Goal: Transaction & Acquisition: Book appointment/travel/reservation

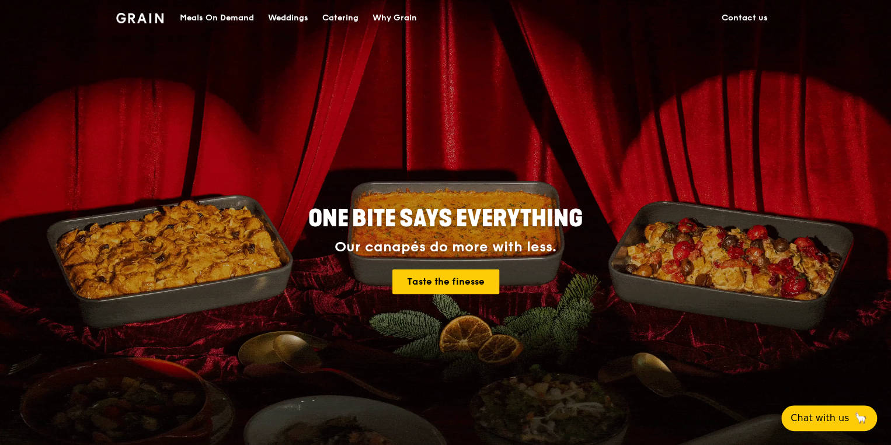
click at [336, 14] on div "Catering" at bounding box center [340, 18] width 36 height 35
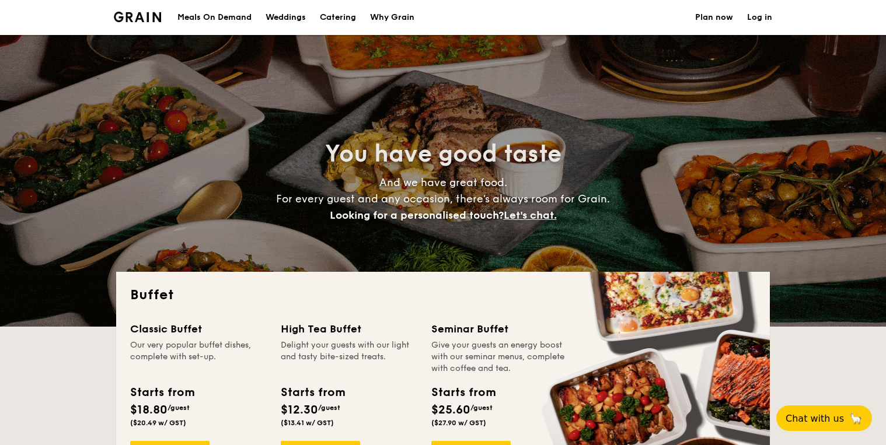
select select
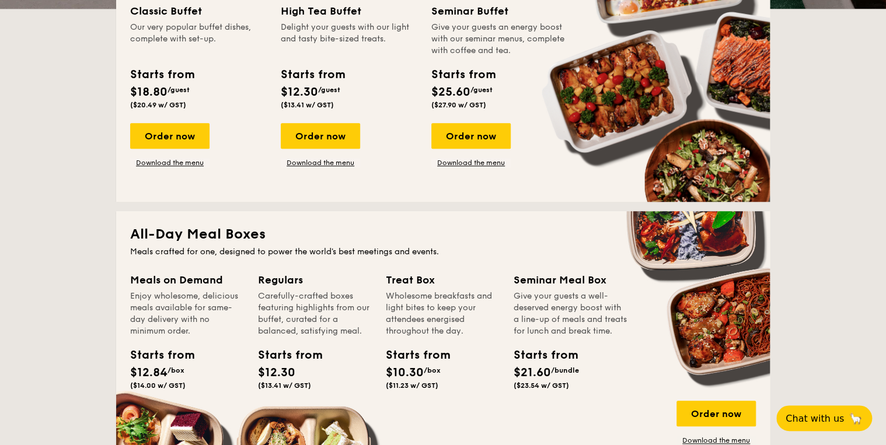
scroll to position [233, 0]
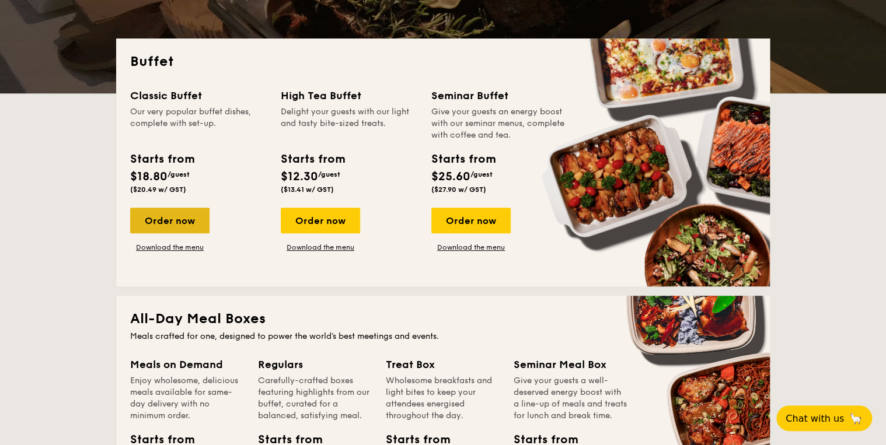
click at [171, 222] on div "Order now" at bounding box center [169, 221] width 79 height 26
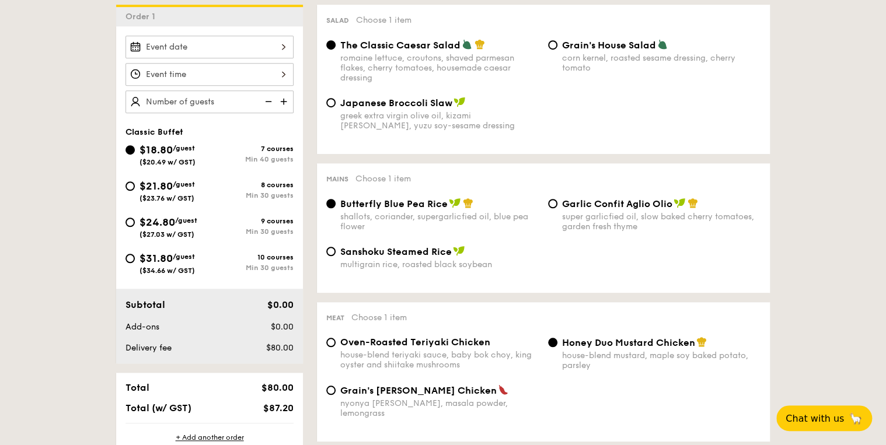
scroll to position [327, 0]
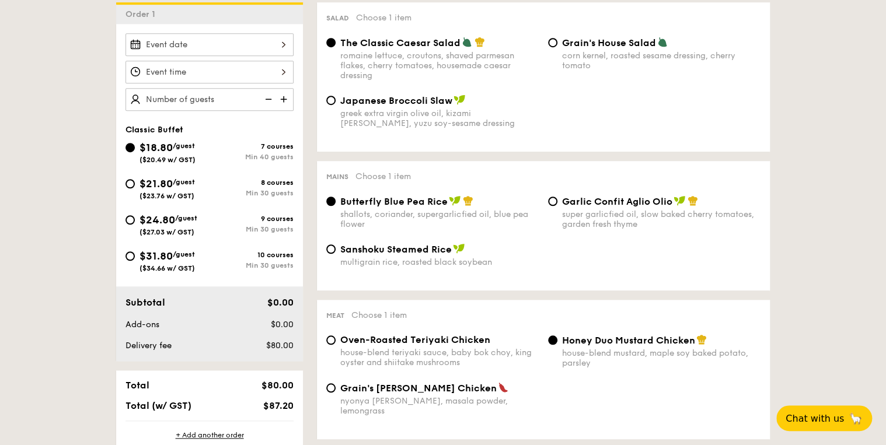
click at [287, 98] on img at bounding box center [285, 99] width 18 height 22
click at [267, 100] on img at bounding box center [268, 99] width 18 height 22
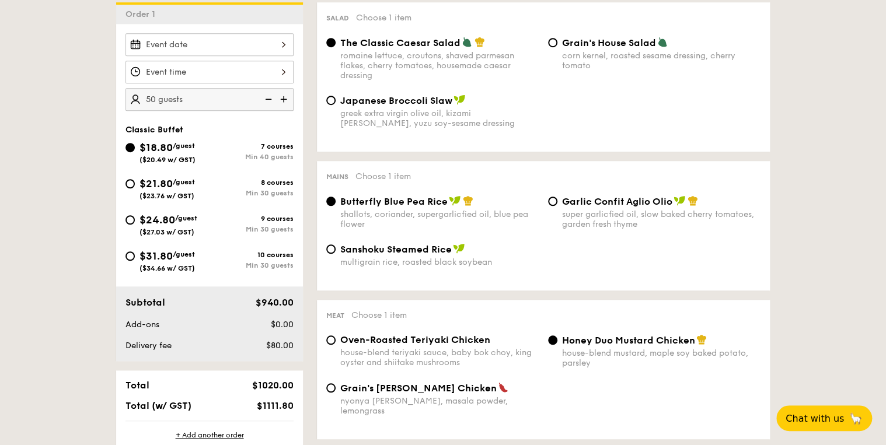
click at [267, 100] on img at bounding box center [268, 99] width 18 height 22
type input "40 guests"
click at [267, 100] on img at bounding box center [268, 99] width 18 height 22
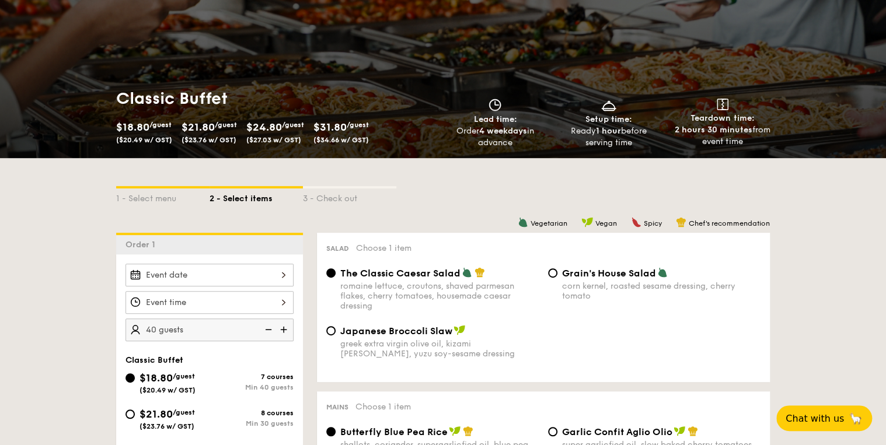
scroll to position [93, 0]
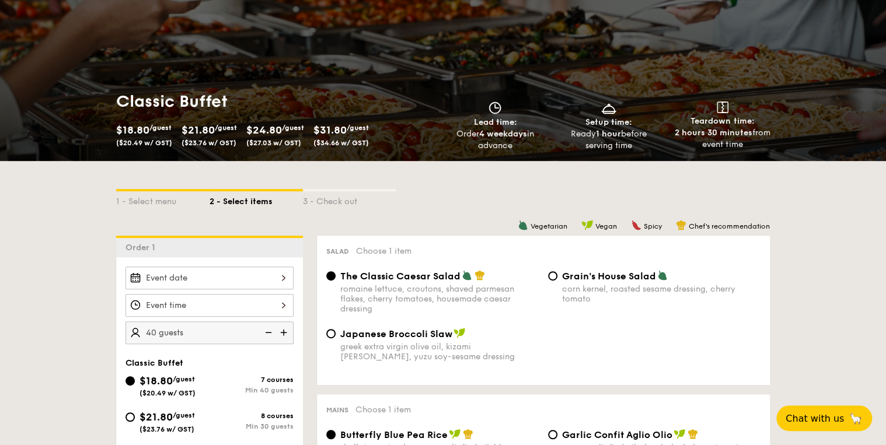
scroll to position [233, 0]
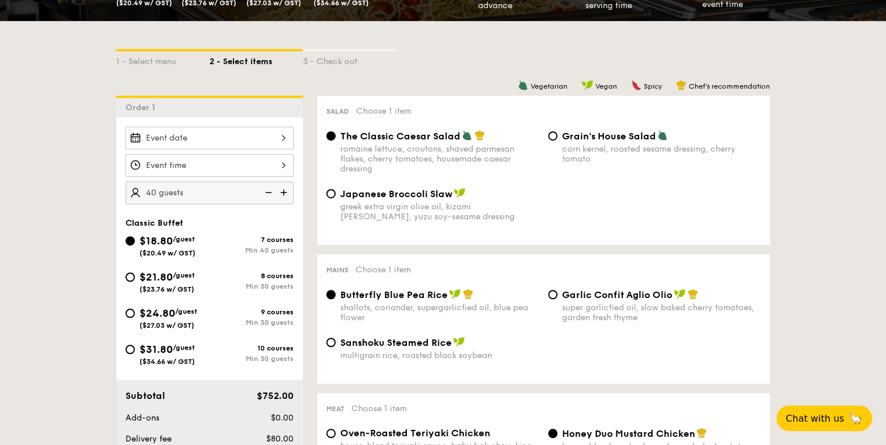
select select
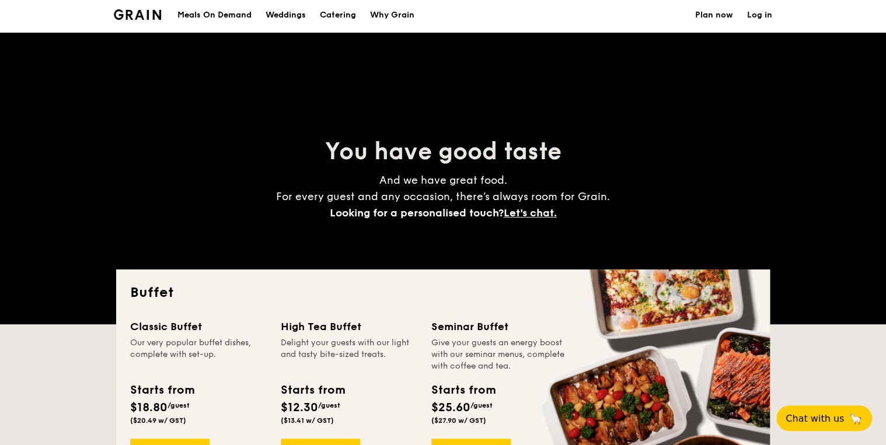
scroll to position [0, 0]
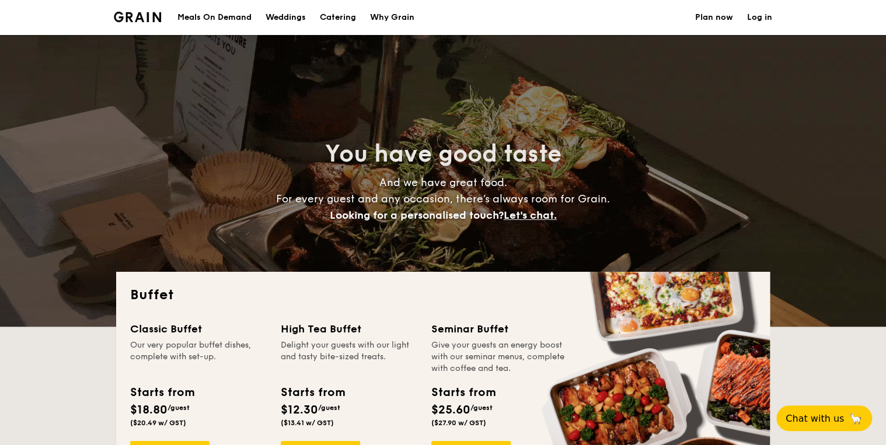
click at [329, 23] on h1 "Catering" at bounding box center [338, 17] width 36 height 35
